Goal: Transaction & Acquisition: Purchase product/service

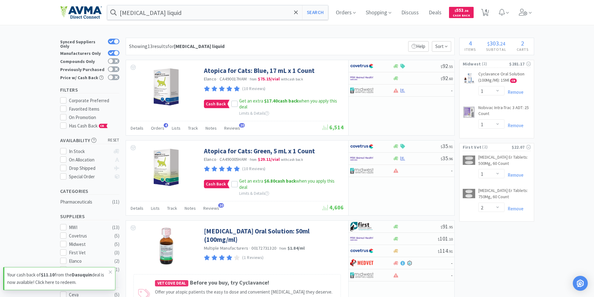
select select "1"
select select "2"
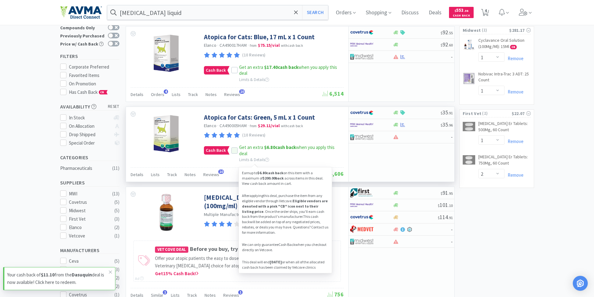
scroll to position [31, 0]
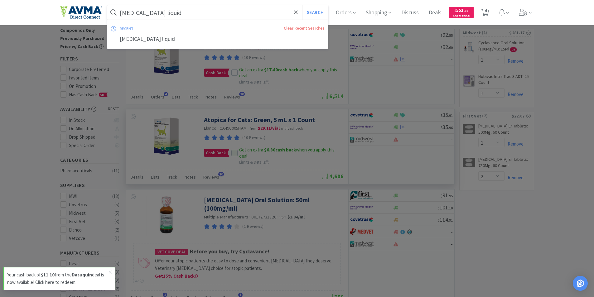
click at [188, 13] on input "[MEDICAL_DATA] liquid" at bounding box center [217, 12] width 221 height 14
click at [302, 5] on button "Search" at bounding box center [315, 12] width 26 height 14
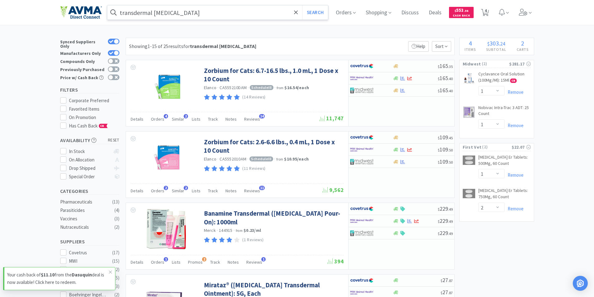
click at [154, 11] on input "transdermal [MEDICAL_DATA]" at bounding box center [217, 12] width 221 height 14
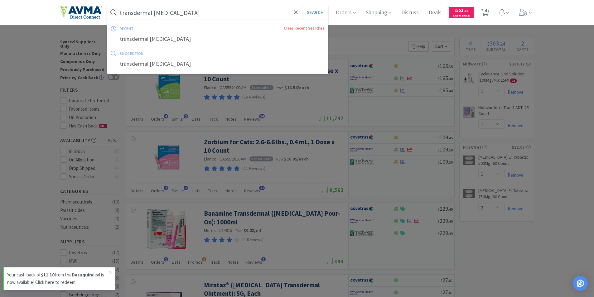
click at [154, 11] on input "transdermal [MEDICAL_DATA]" at bounding box center [217, 12] width 221 height 14
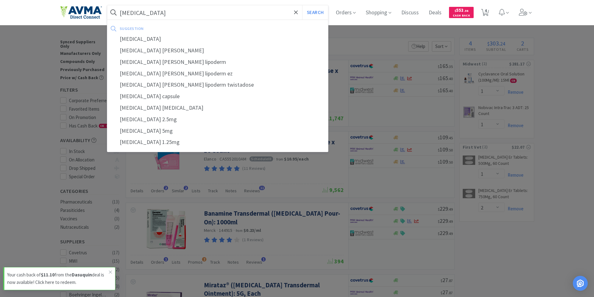
type input "[MEDICAL_DATA]"
click at [302, 5] on button "Search" at bounding box center [315, 12] width 26 height 14
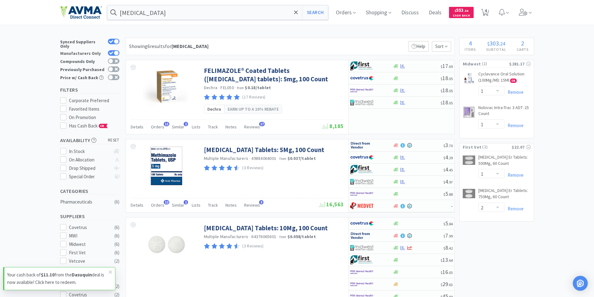
click at [116, 51] on div at bounding box center [116, 53] width 5 height 5
checkbox input "false"
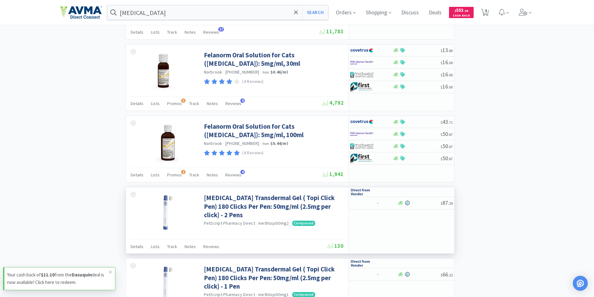
scroll to position [374, 0]
